Goal: Task Accomplishment & Management: Manage account settings

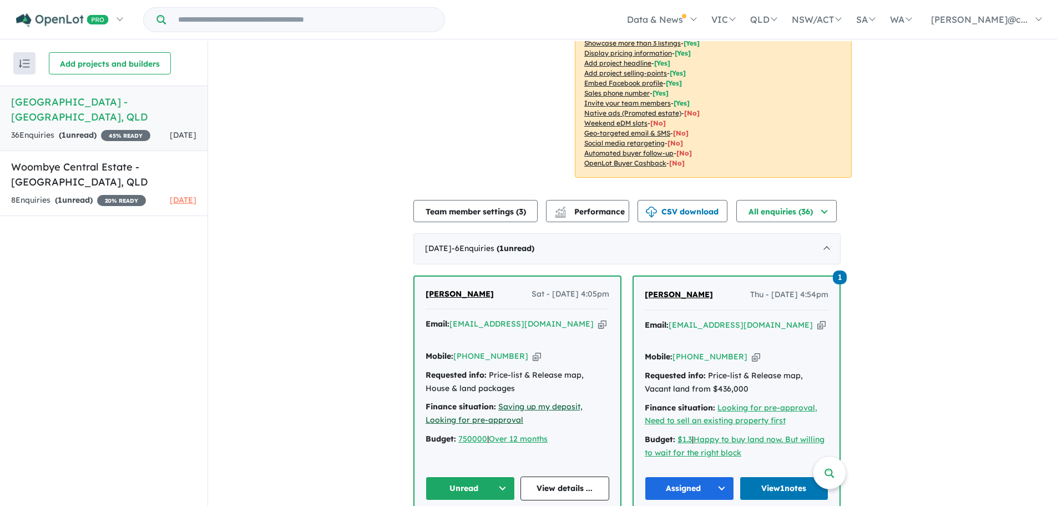
scroll to position [350, 0]
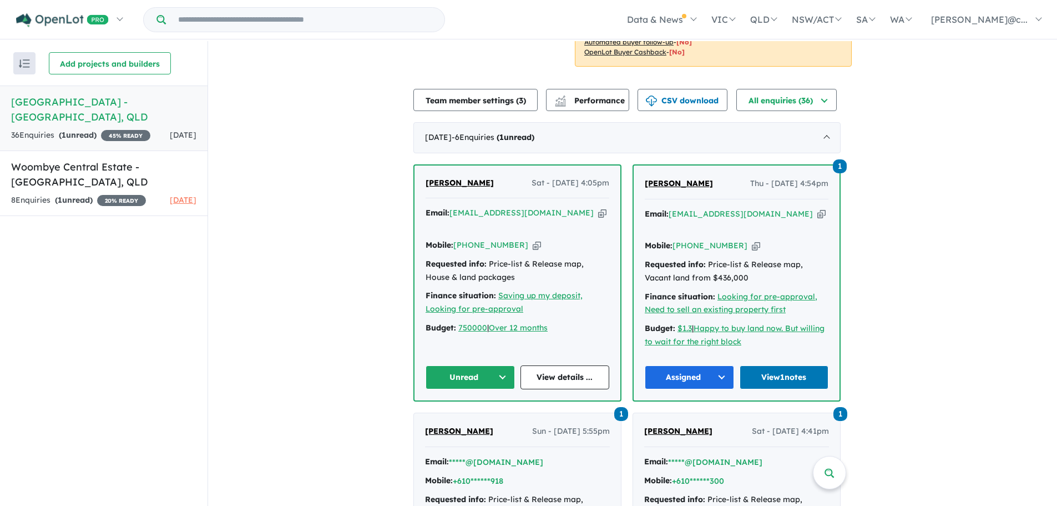
click at [533, 239] on icon "button" at bounding box center [537, 245] width 8 height 12
click at [598, 207] on icon "button" at bounding box center [602, 213] width 8 height 12
click at [498, 365] on button "Unread" at bounding box center [470, 377] width 89 height 24
click at [472, 416] on button "Assigned" at bounding box center [474, 429] width 97 height 26
click at [575, 365] on link "View details ..." at bounding box center [565, 377] width 89 height 24
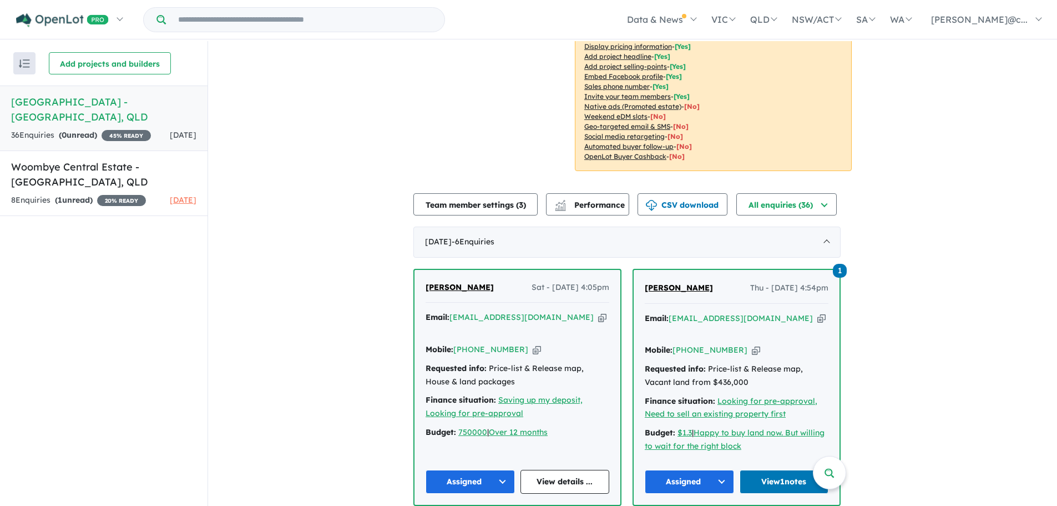
scroll to position [239, 0]
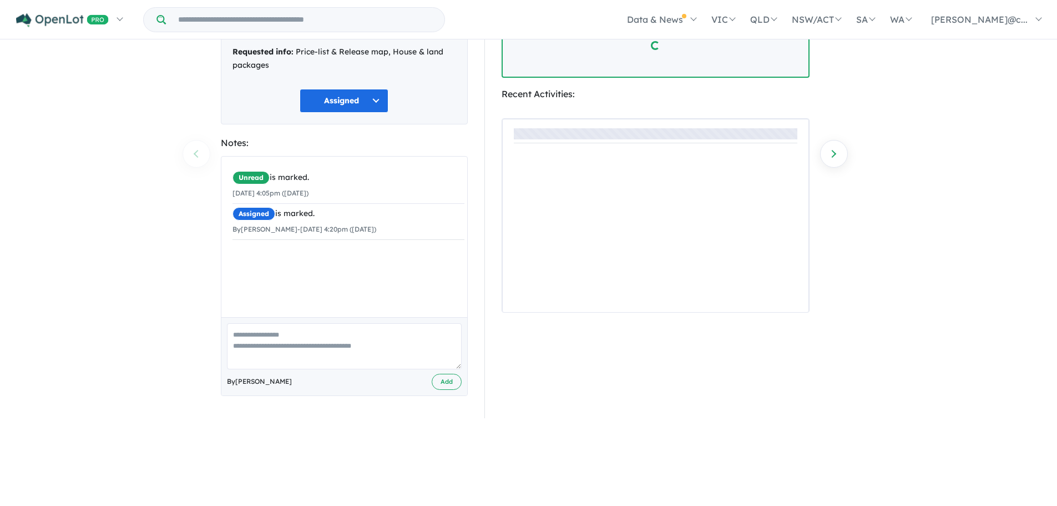
scroll to position [111, 0]
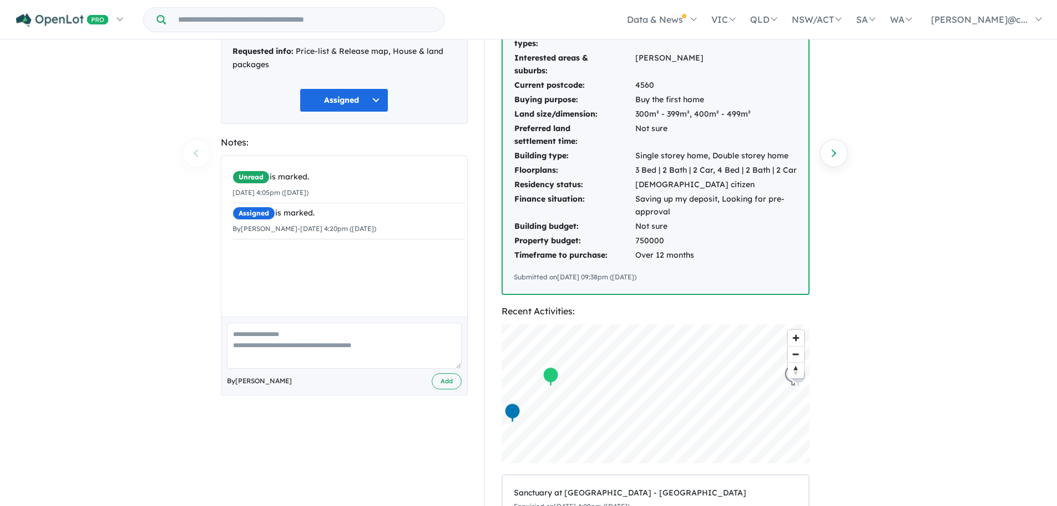
click at [298, 341] on textarea at bounding box center [344, 345] width 235 height 46
type textarea "**********"
click at [435, 381] on button "Add" at bounding box center [447, 381] width 30 height 16
